Goal: Information Seeking & Learning: Understand process/instructions

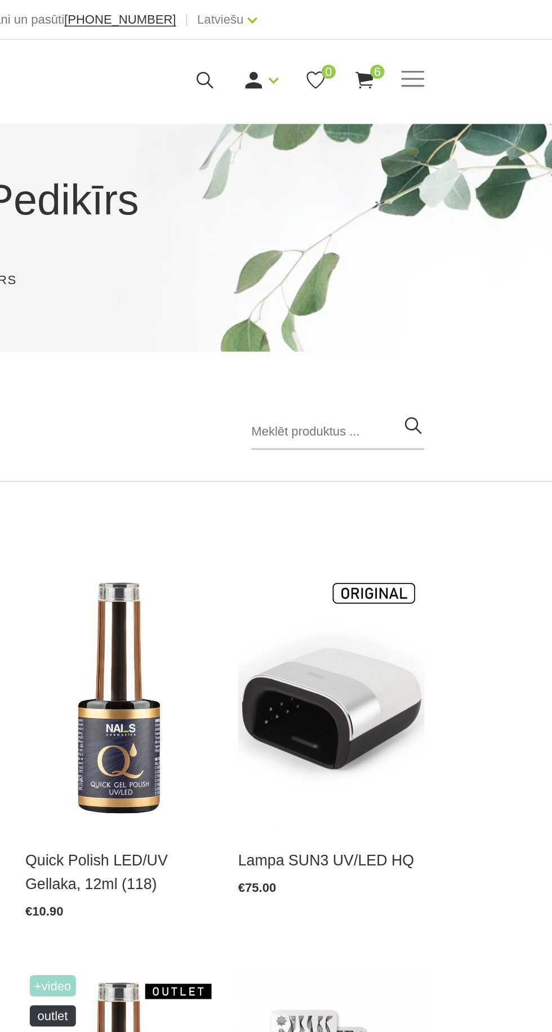
click at [377, 273] on input "search" at bounding box center [415, 274] width 110 height 23
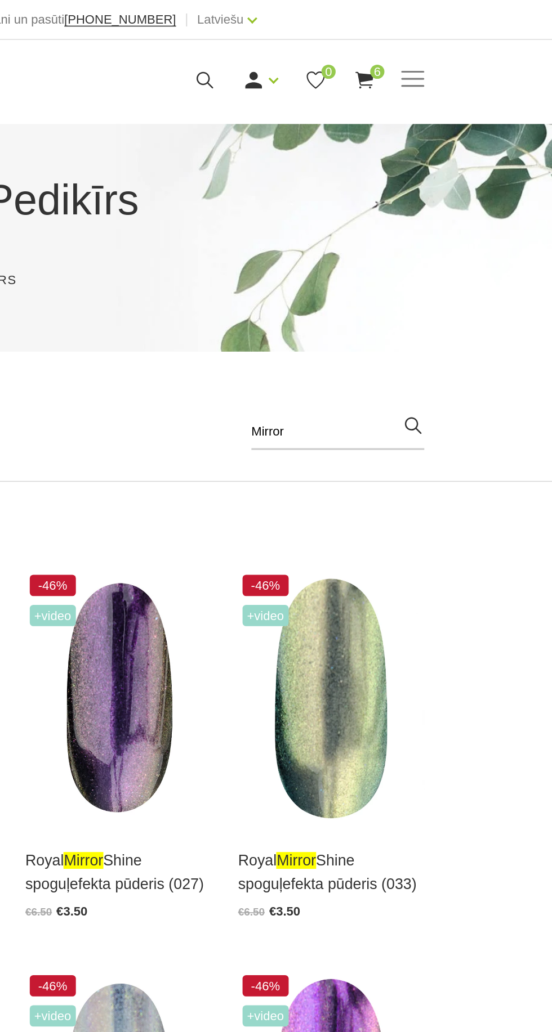
type input "Mirror"
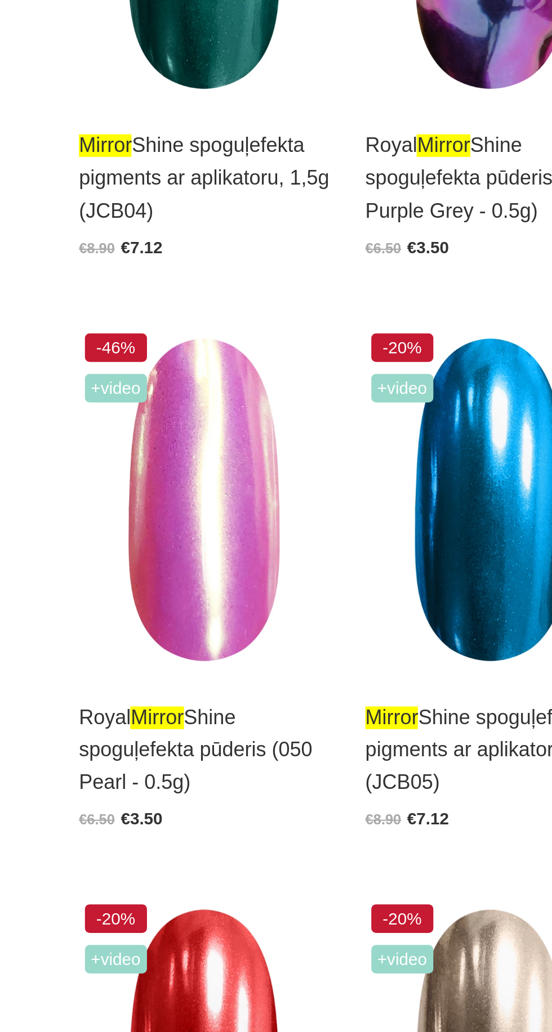
scroll to position [698, 0]
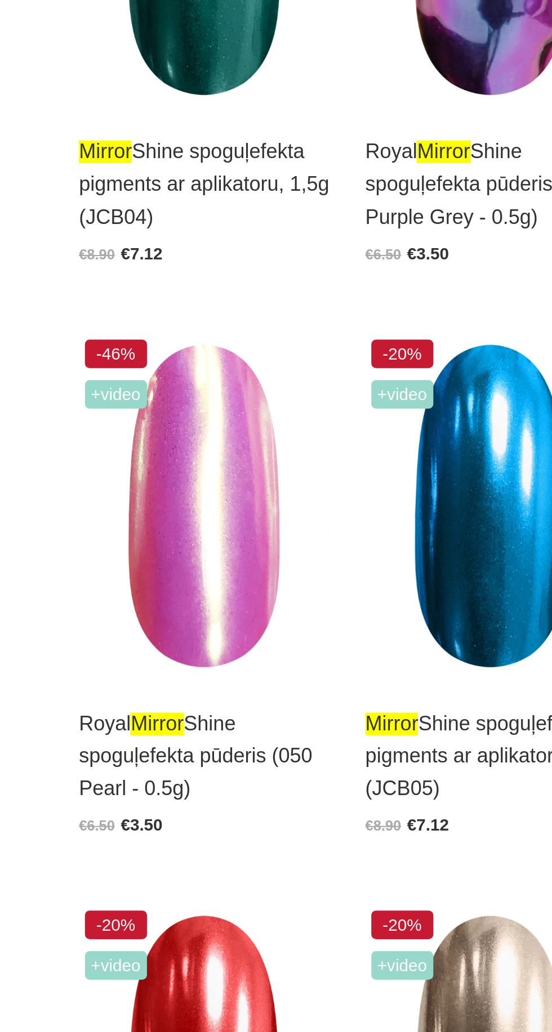
click at [146, 798] on img at bounding box center [141, 779] width 118 height 163
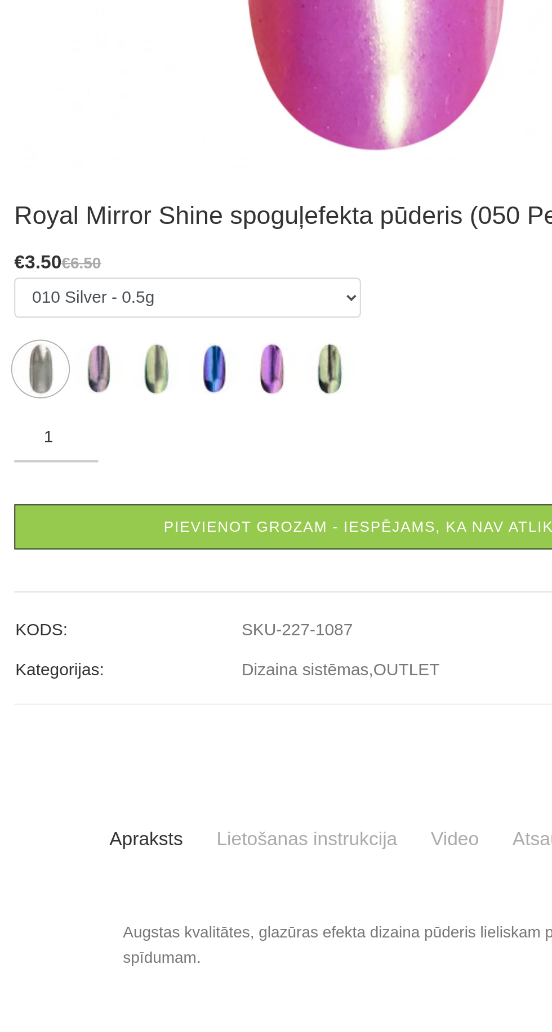
scroll to position [41, 0]
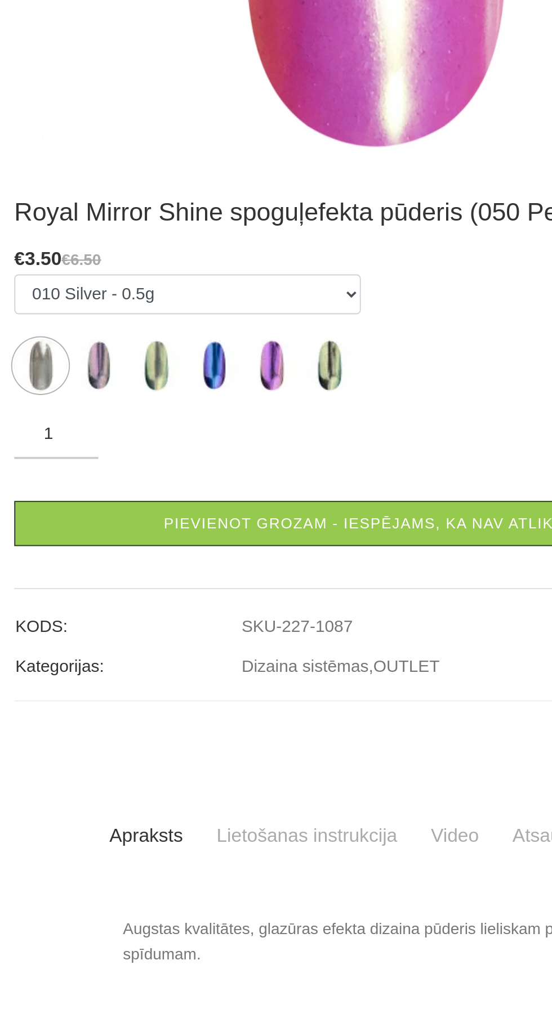
click at [253, 911] on link "Lietošanas instrukcija" at bounding box center [238, 927] width 115 height 32
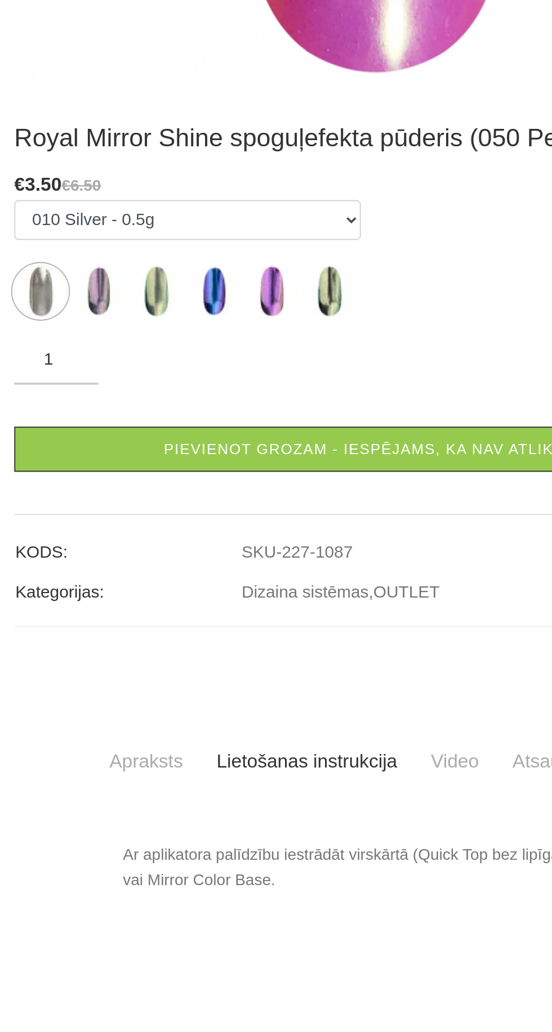
scroll to position [47, 0]
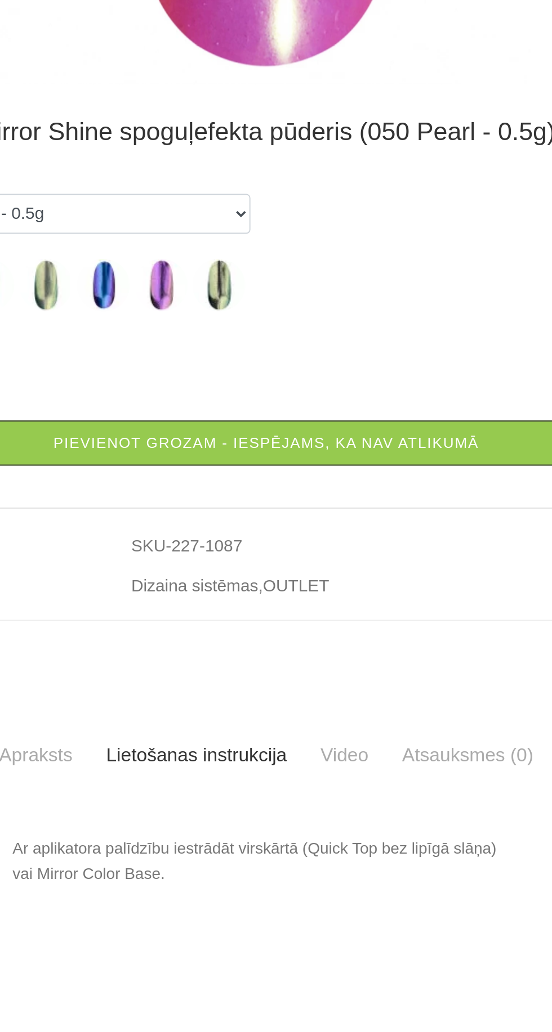
click at [174, 964] on p "Ar aplikatora palīdzību iestrādāt virskārtā (Quick Top bez lipīgā slāņa) vai Mi…" at bounding box center [276, 977] width 272 height 27
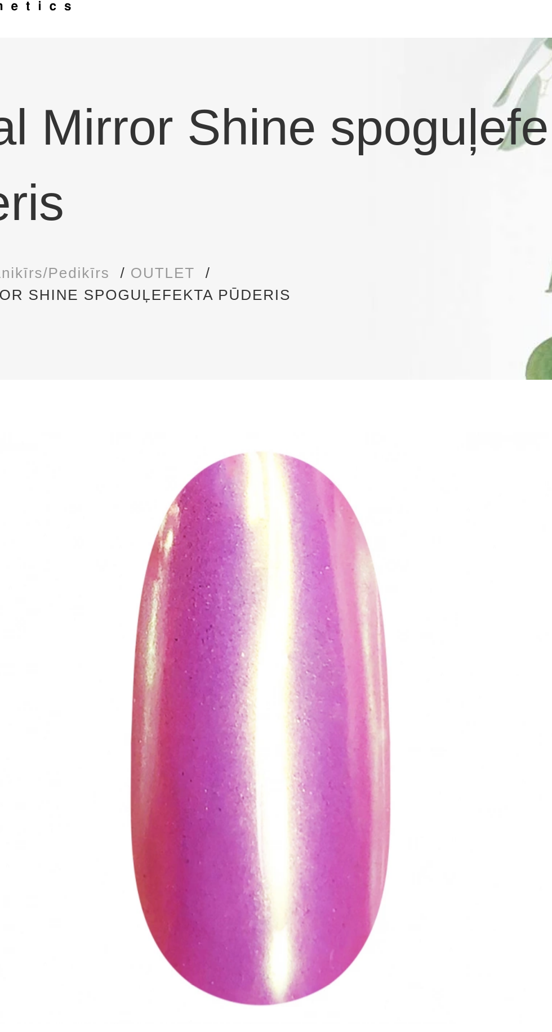
scroll to position [0, 0]
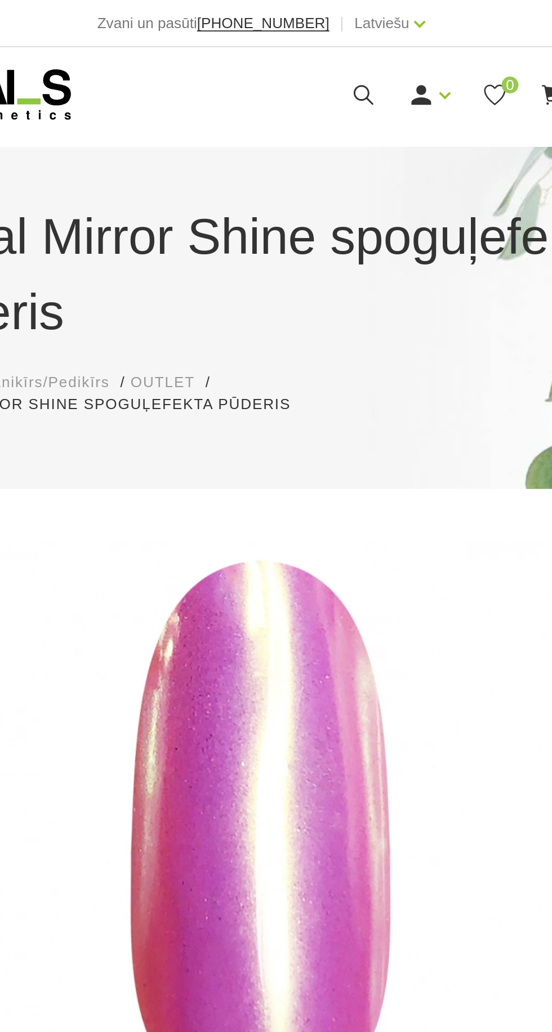
click at [328, 48] on icon at bounding box center [331, 51] width 14 height 14
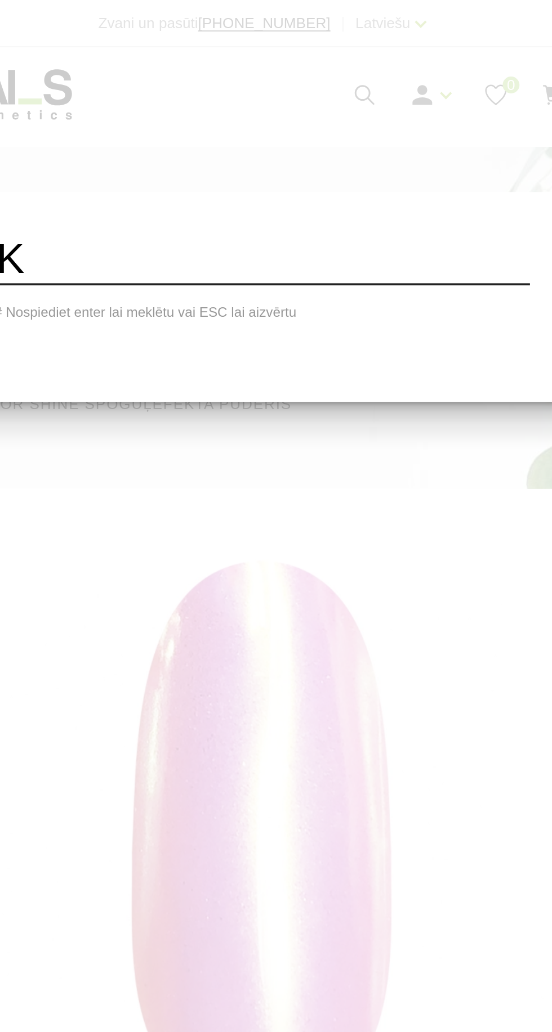
type input "K"
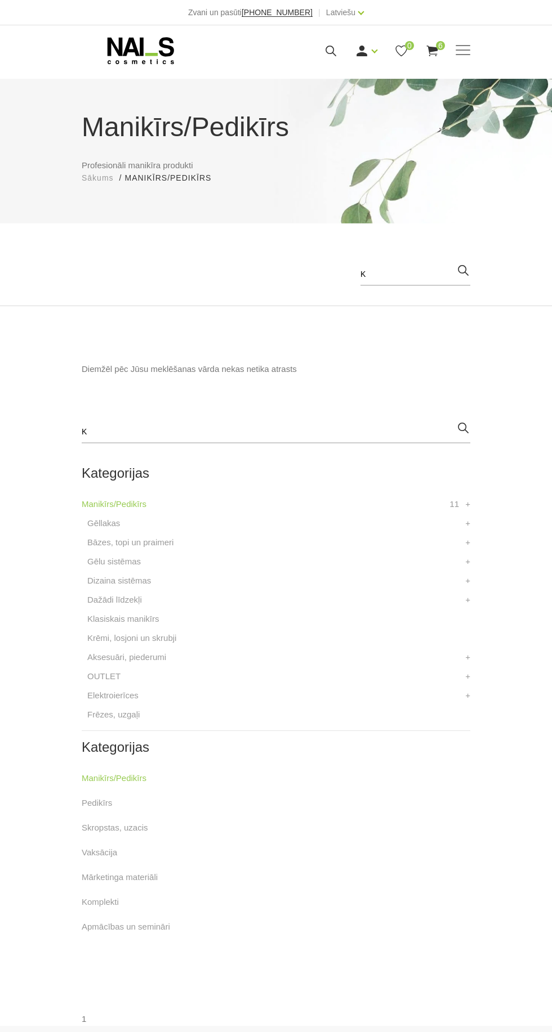
click at [159, 421] on input "K" at bounding box center [276, 432] width 388 height 23
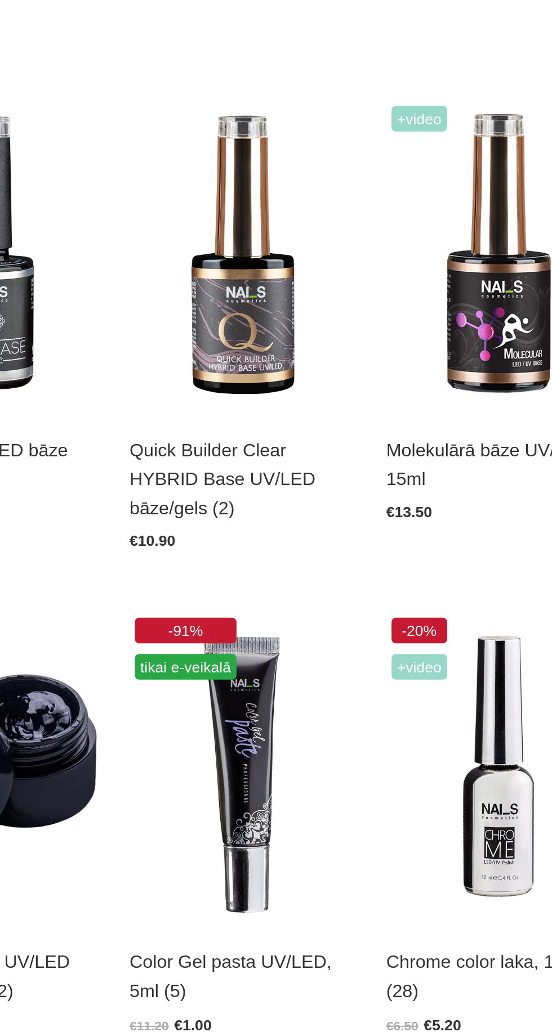
scroll to position [309, 0]
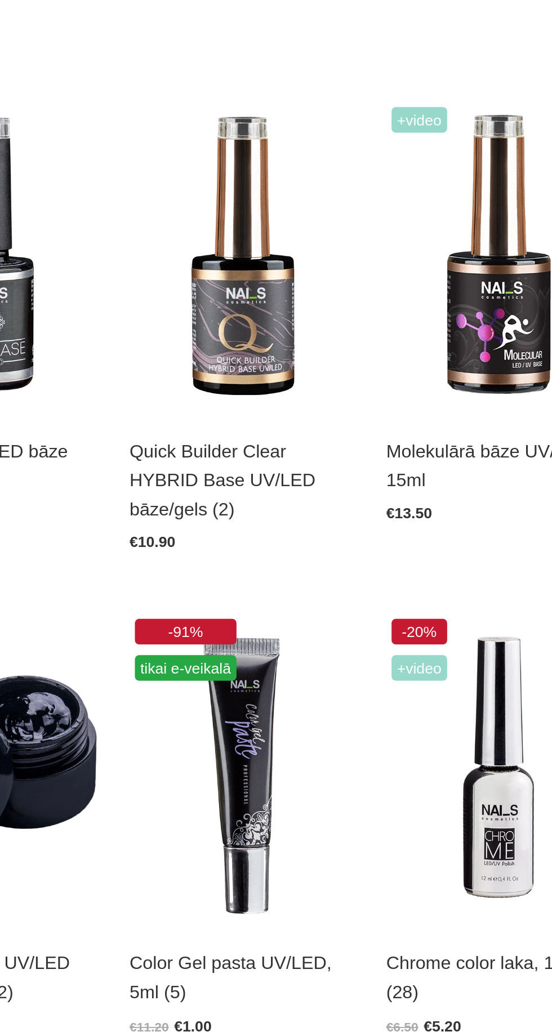
type input "Color bāze"
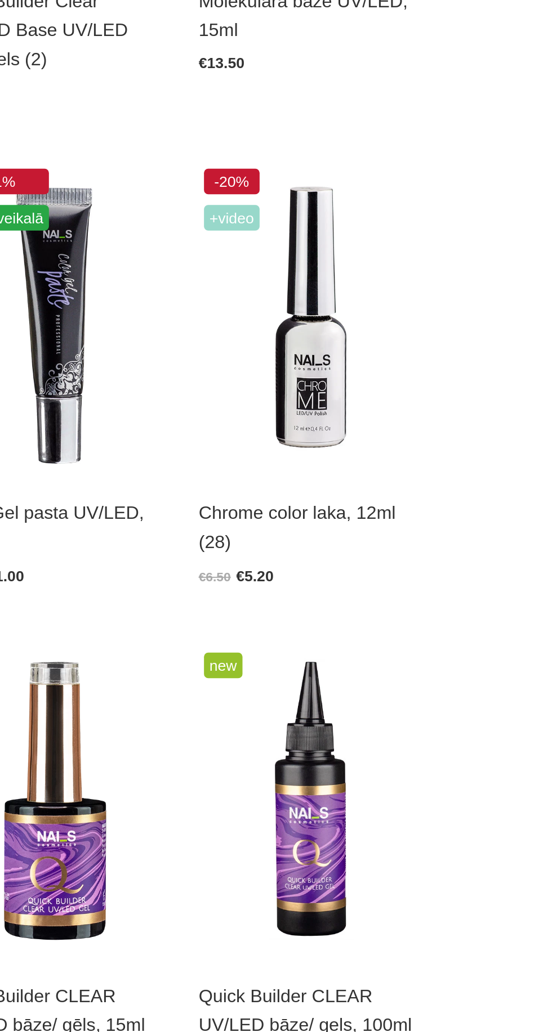
scroll to position [75, 0]
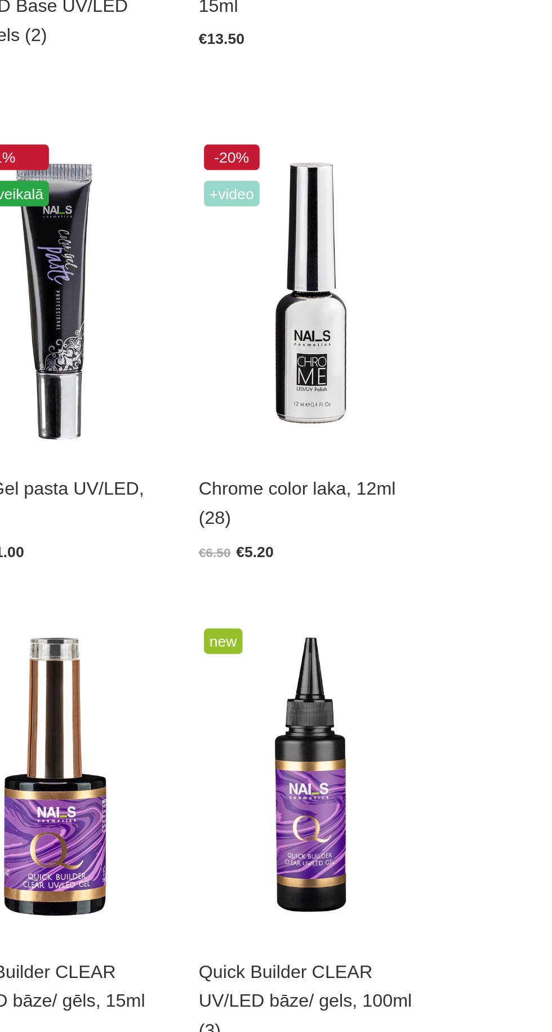
click at [410, 665] on img at bounding box center [411, 638] width 118 height 163
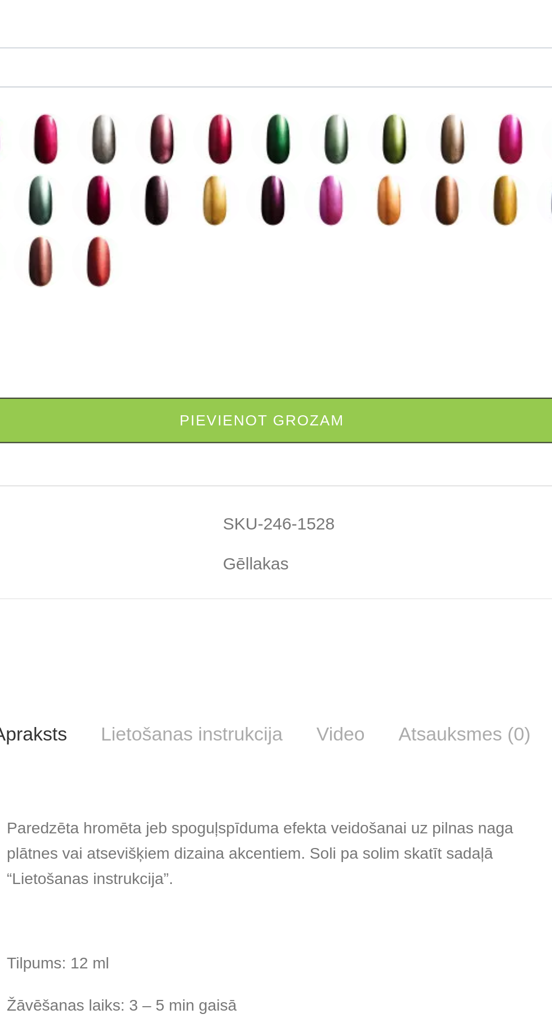
scroll to position [175, 0]
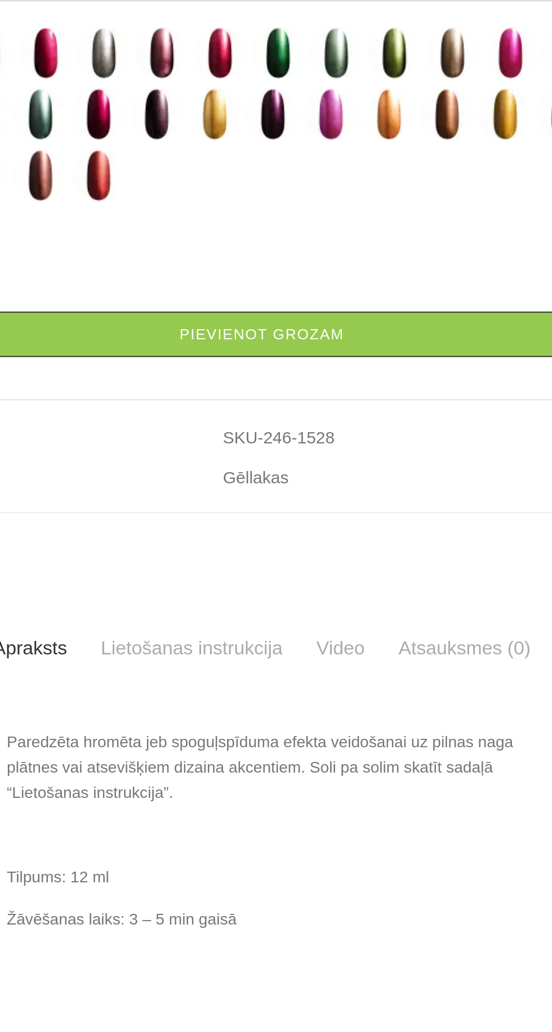
click at [239, 804] on link "Lietošanas instrukcija" at bounding box center [238, 805] width 115 height 32
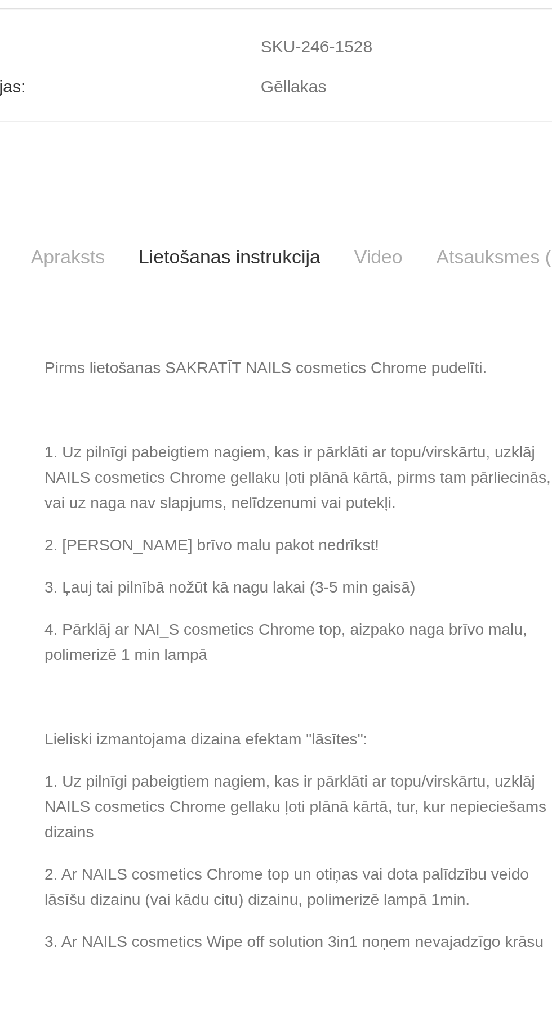
scroll to position [324, 0]
